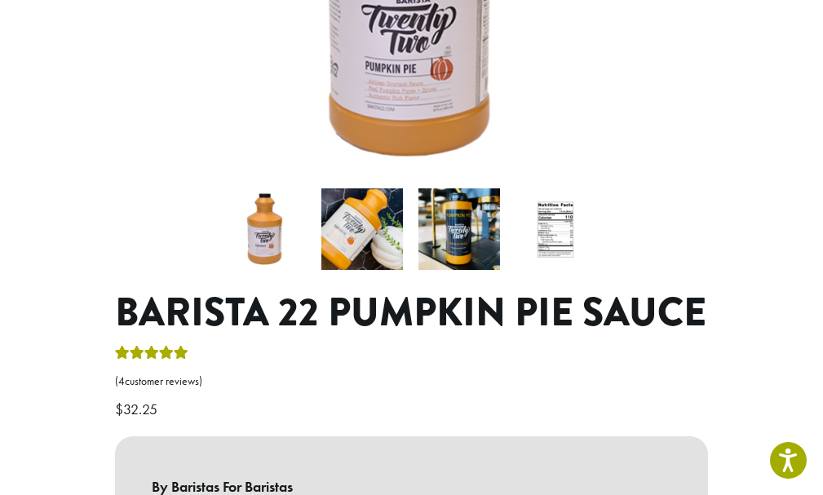
scroll to position [326, 0]
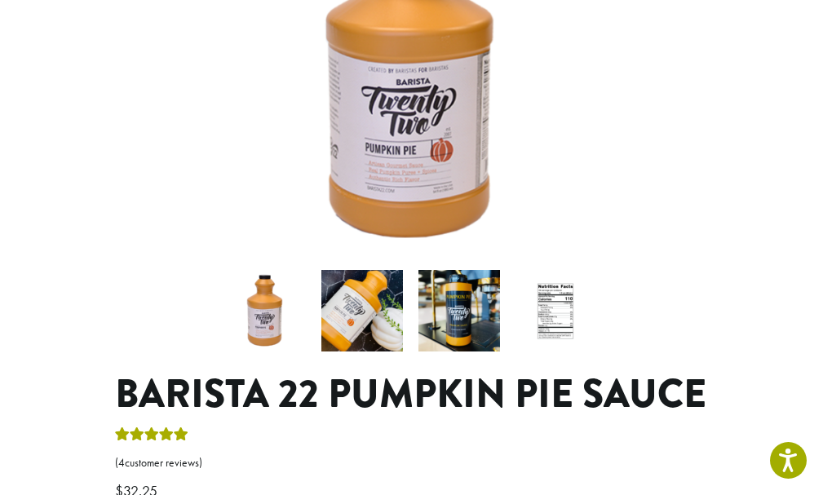
click at [418, 274] on img at bounding box center [459, 311] width 82 height 82
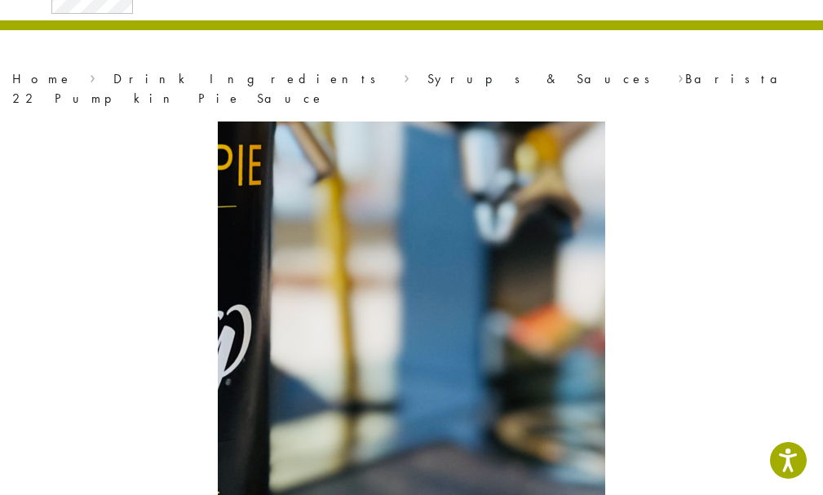
scroll to position [0, 0]
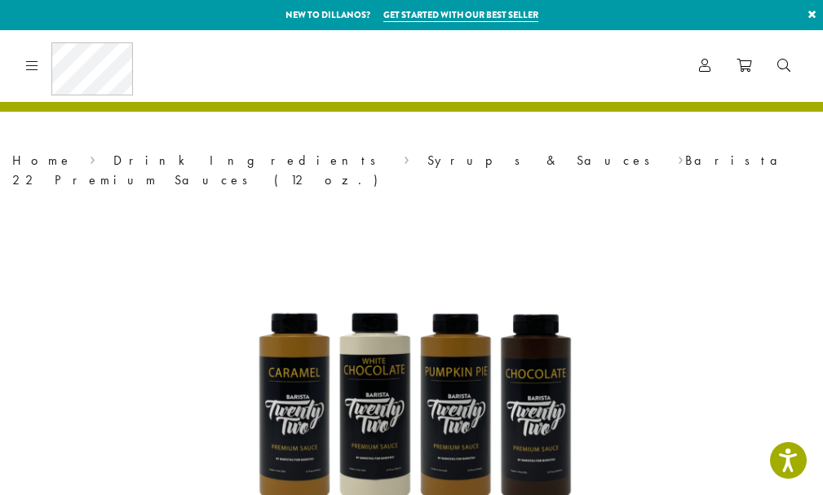
click at [0, 0] on link "B22 Syrups" at bounding box center [0, 0] width 0 height 0
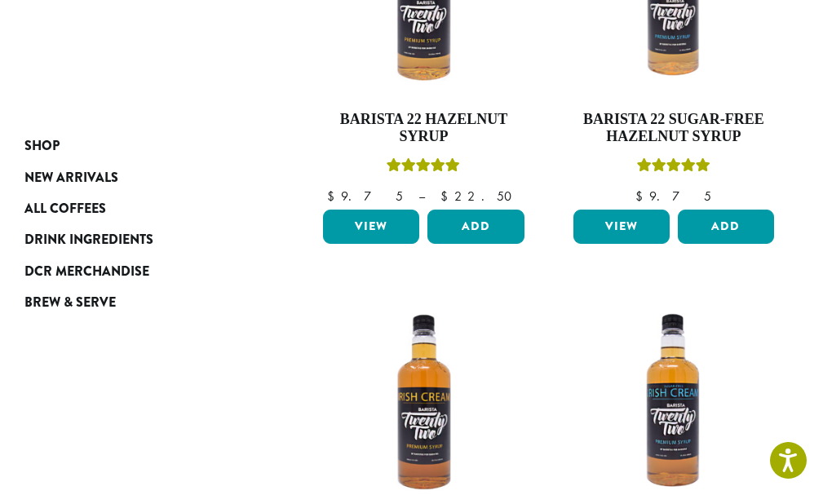
scroll to position [1387, 0]
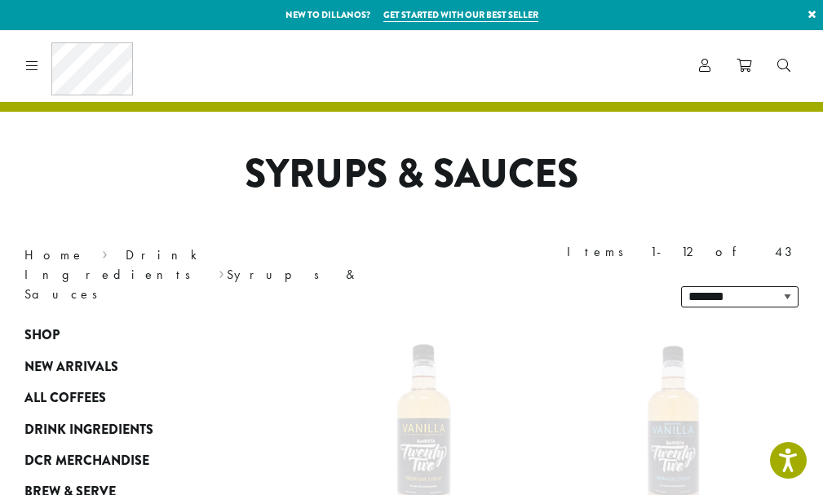
click at [0, 0] on link "Best Sellers" at bounding box center [0, 0] width 0 height 0
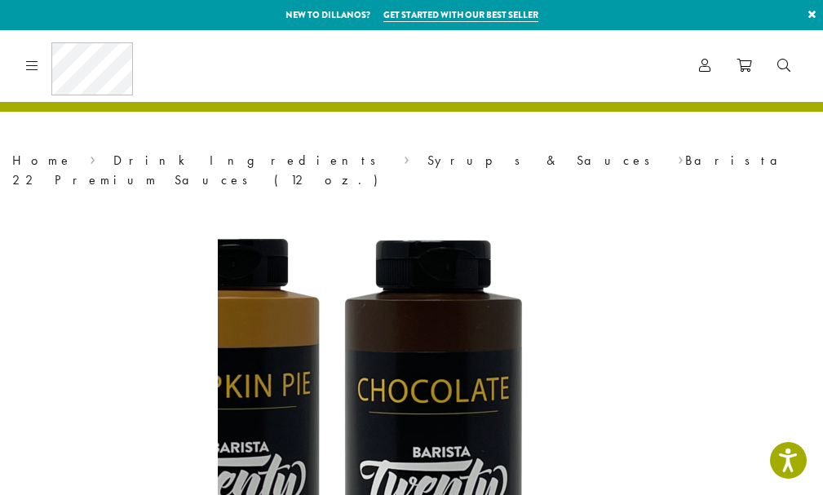
scroll to position [408, 0]
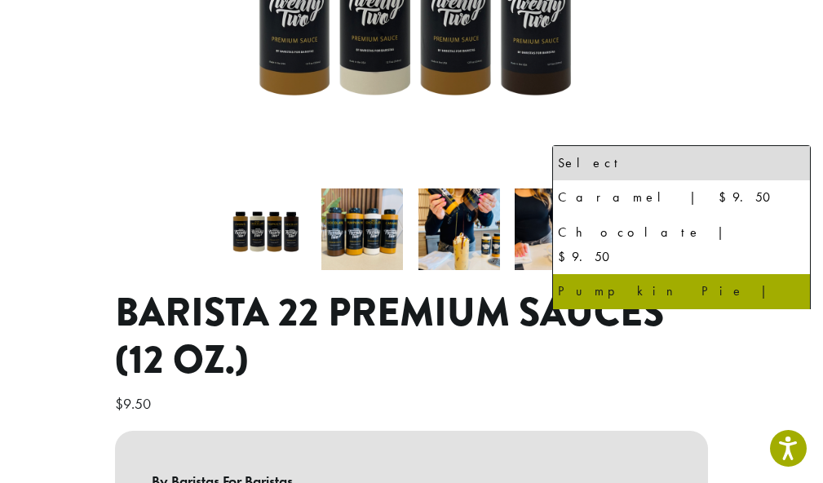
select select "**********"
